Goal: Use online tool/utility

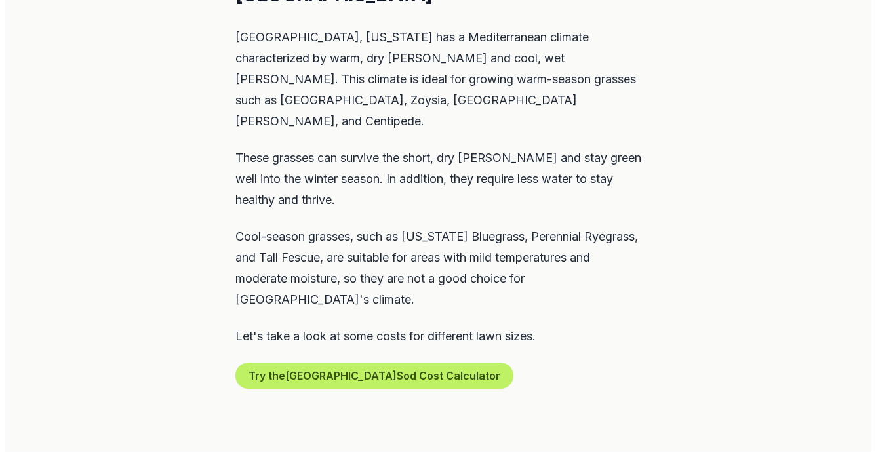
scroll to position [840, 0]
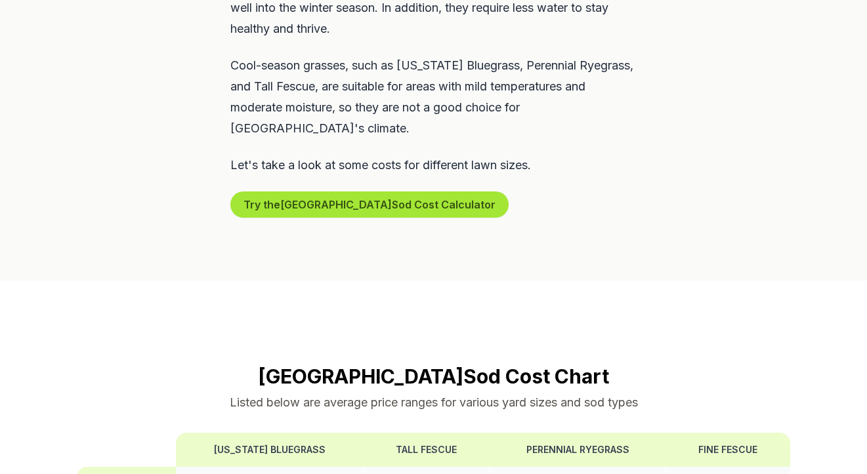
click at [379, 192] on button "Try the Mill Valley Sod Cost Calculator" at bounding box center [369, 205] width 278 height 26
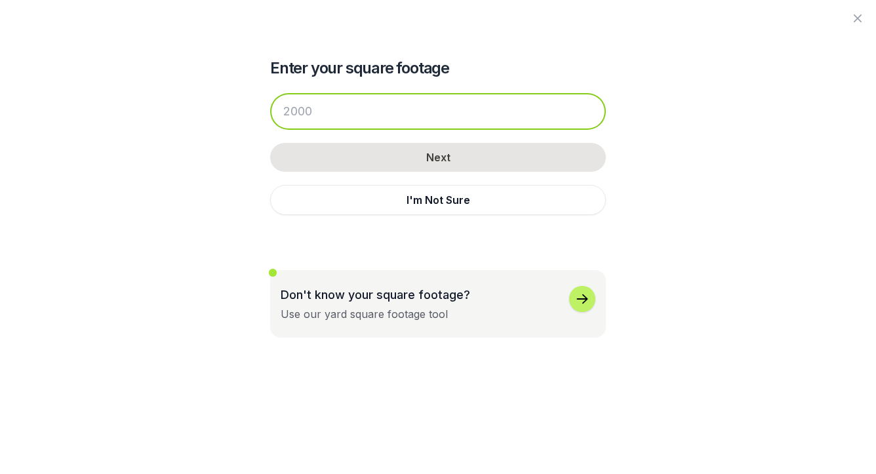
click at [355, 116] on input "number" at bounding box center [438, 111] width 336 height 37
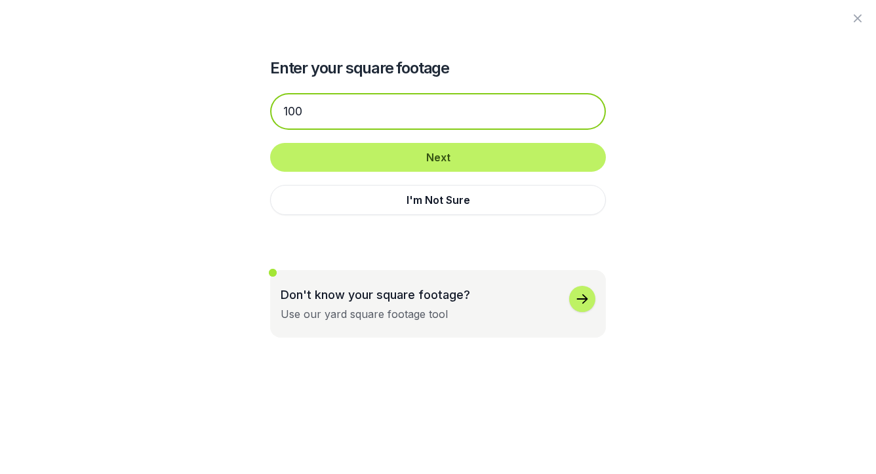
type input "100"
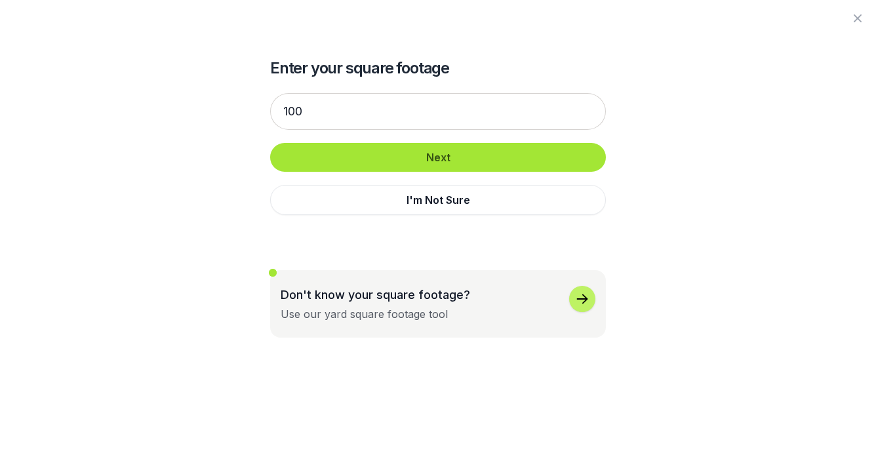
click at [369, 149] on button "Next" at bounding box center [438, 157] width 336 height 29
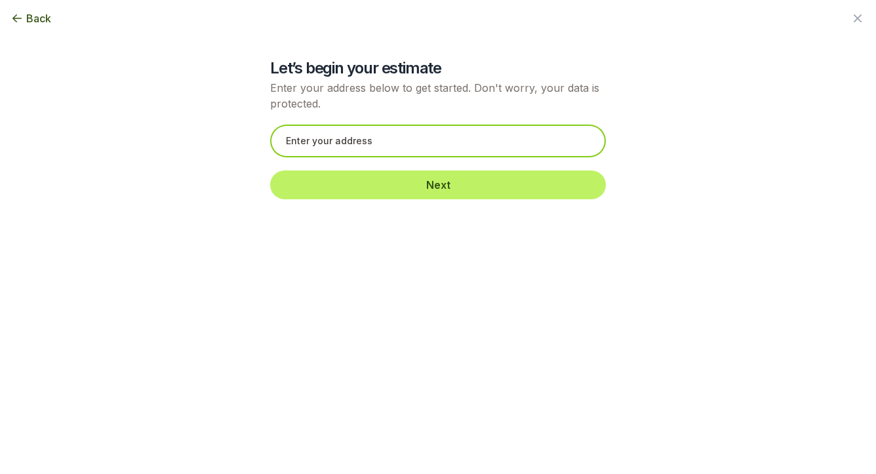
click at [369, 149] on input "text" at bounding box center [438, 141] width 336 height 33
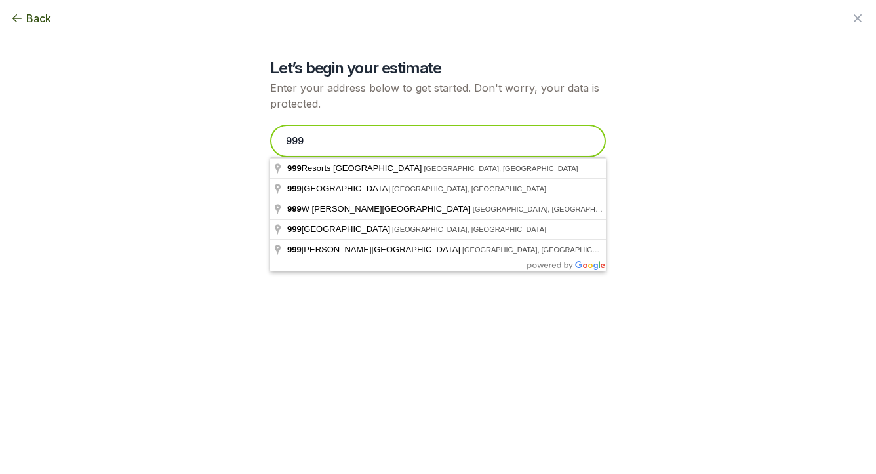
type input "999 g"
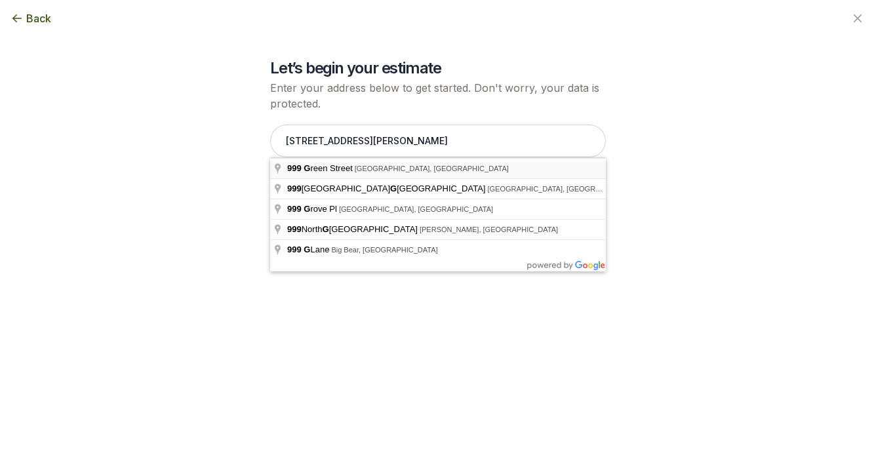
type input "[STREET_ADDRESS][PERSON_NAME]"
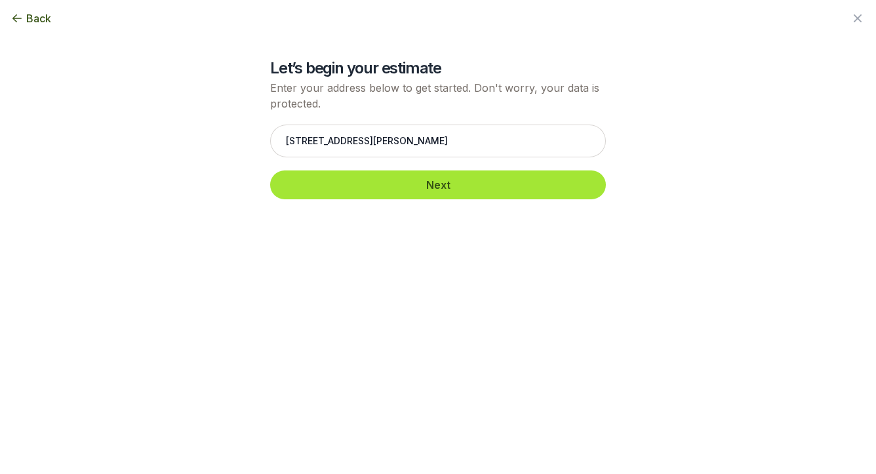
click at [392, 188] on button "Next" at bounding box center [438, 185] width 336 height 29
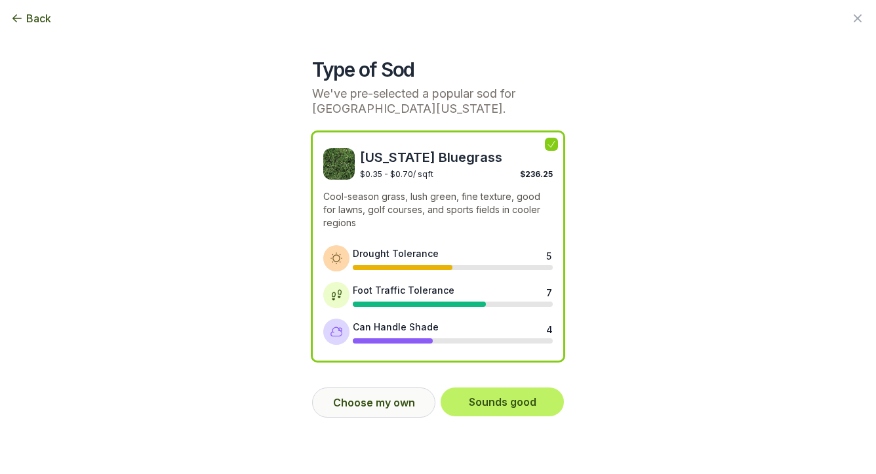
click at [405, 401] on button "Choose my own" at bounding box center [373, 403] width 123 height 30
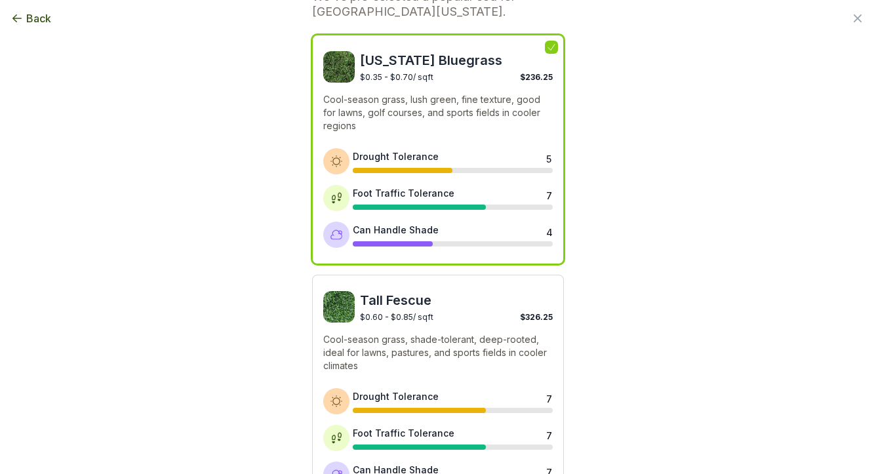
scroll to position [95, 0]
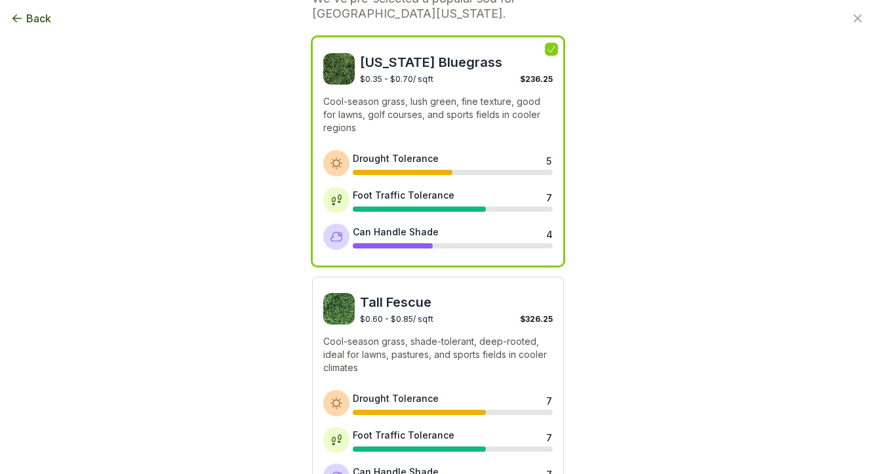
click at [436, 348] on p "Cool-season grass, shade-tolerant, deep-rooted, ideal for lawns, pastures, and …" at bounding box center [438, 354] width 230 height 39
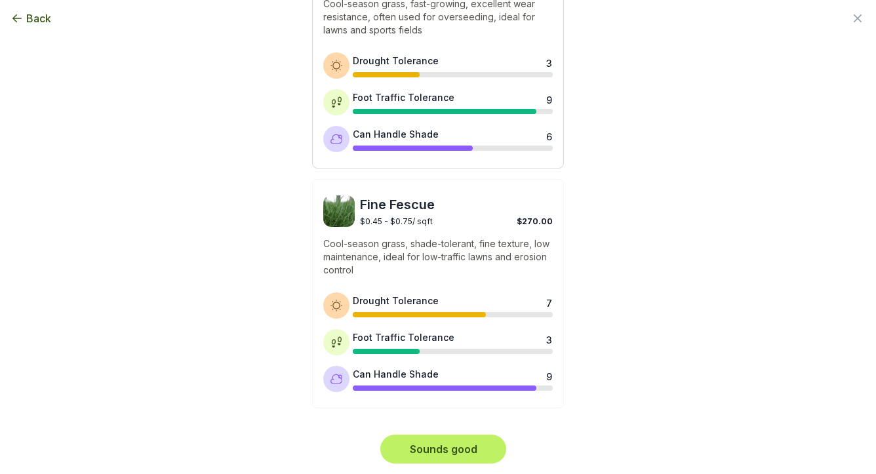
scroll to position [672, 0]
